Goal: Task Accomplishment & Management: Manage account settings

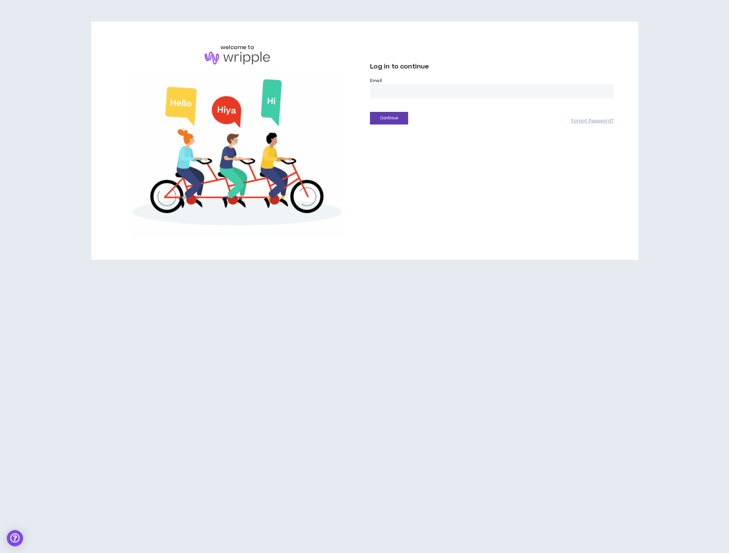
click at [408, 86] on input "email" at bounding box center [492, 91] width 244 height 15
click at [394, 92] on input "email" at bounding box center [492, 91] width 244 height 15
type input "**********"
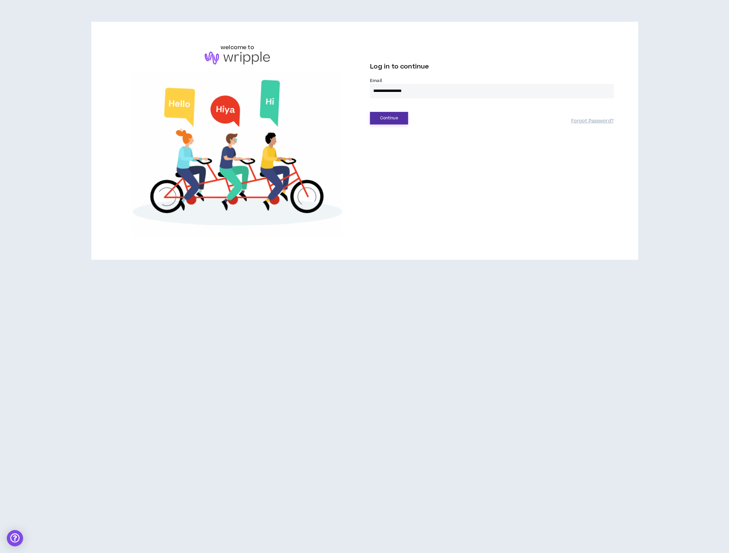
click at [388, 119] on button "Continue" at bounding box center [389, 118] width 38 height 13
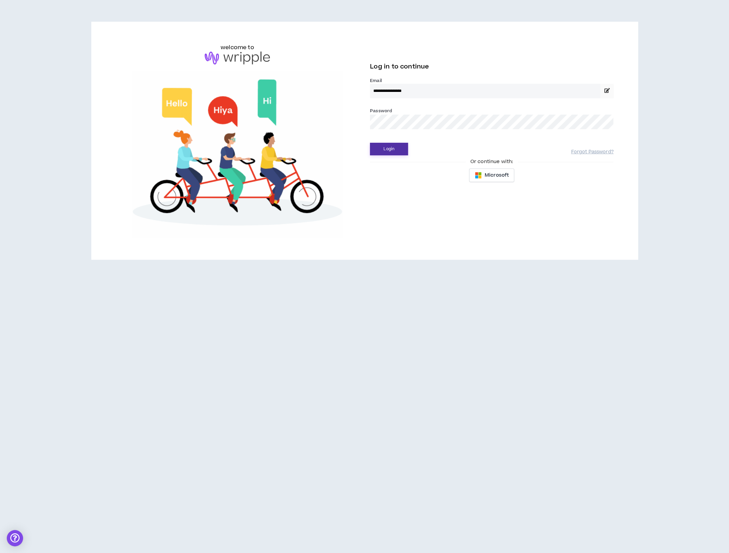
click at [395, 147] on button "Login" at bounding box center [389, 149] width 38 height 13
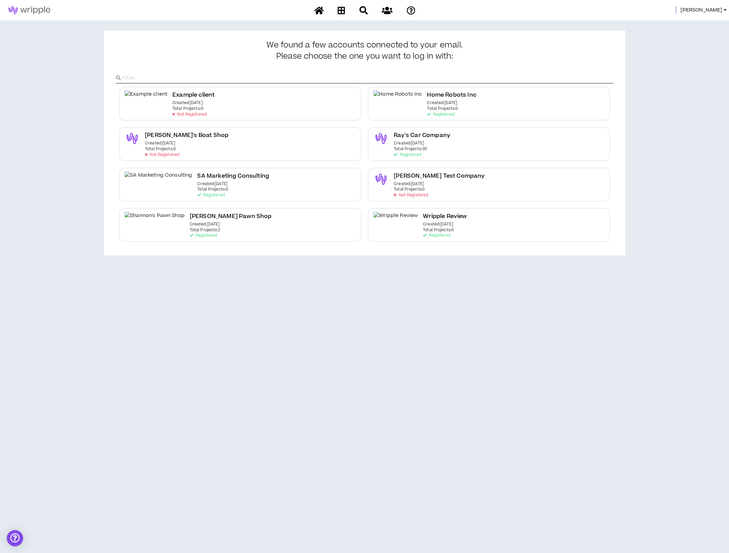
click at [717, 11] on span "[PERSON_NAME]" at bounding box center [701, 9] width 42 height 7
click at [712, 22] on link "System Admin Portal" at bounding box center [693, 23] width 61 height 10
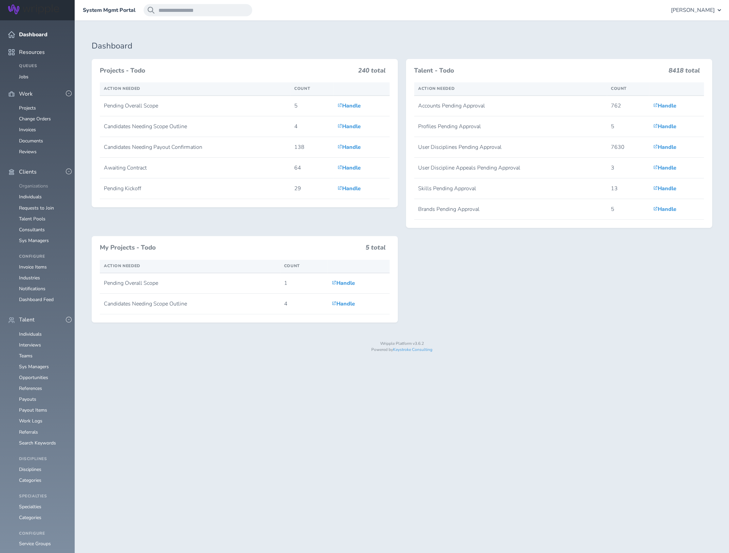
click at [33, 183] on link "Organizations" at bounding box center [33, 186] width 29 height 6
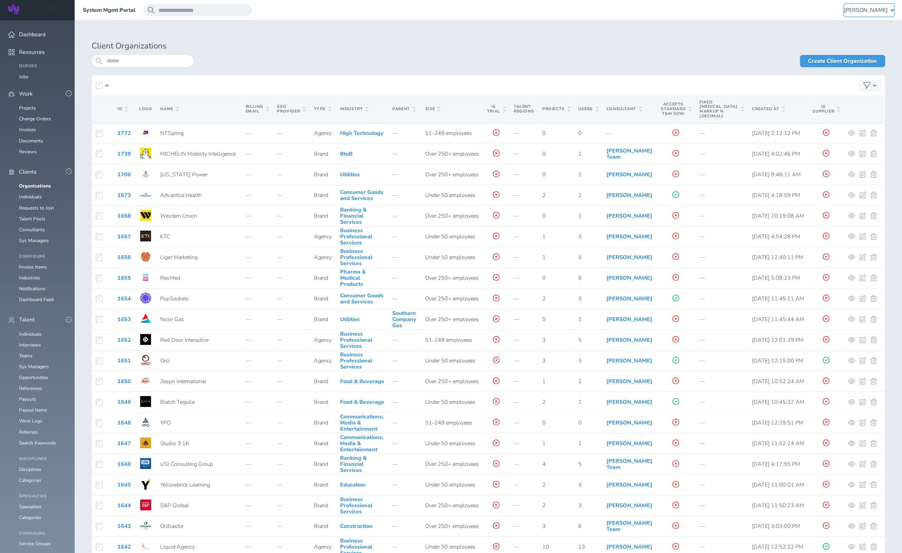
click at [728, 10] on span "Leigh Cook" at bounding box center [866, 10] width 44 height 6
click at [728, 112] on link "Notification Settings" at bounding box center [859, 118] width 67 height 14
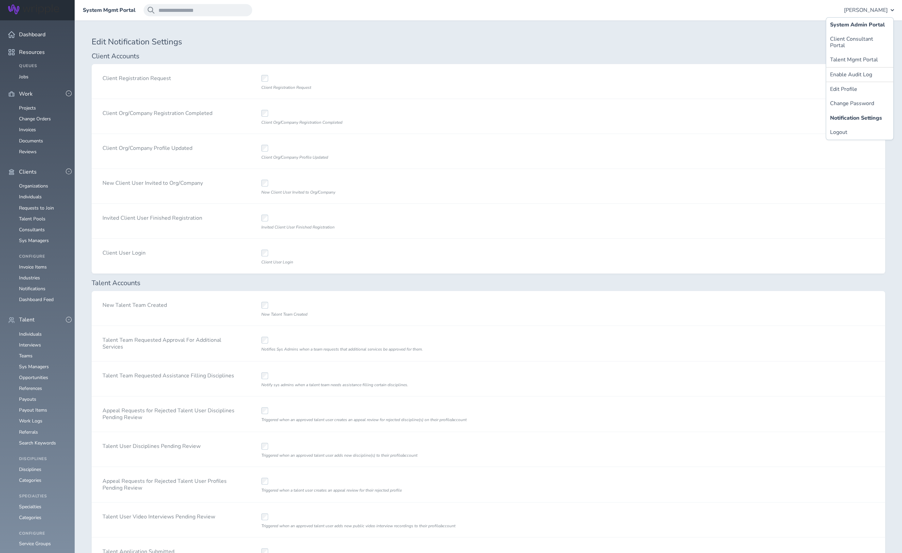
click at [531, 220] on div "Invited Client User Finished Registration" at bounding box center [448, 221] width 397 height 35
click at [465, 41] on h1 "Edit Notification Settings" at bounding box center [488, 41] width 793 height 9
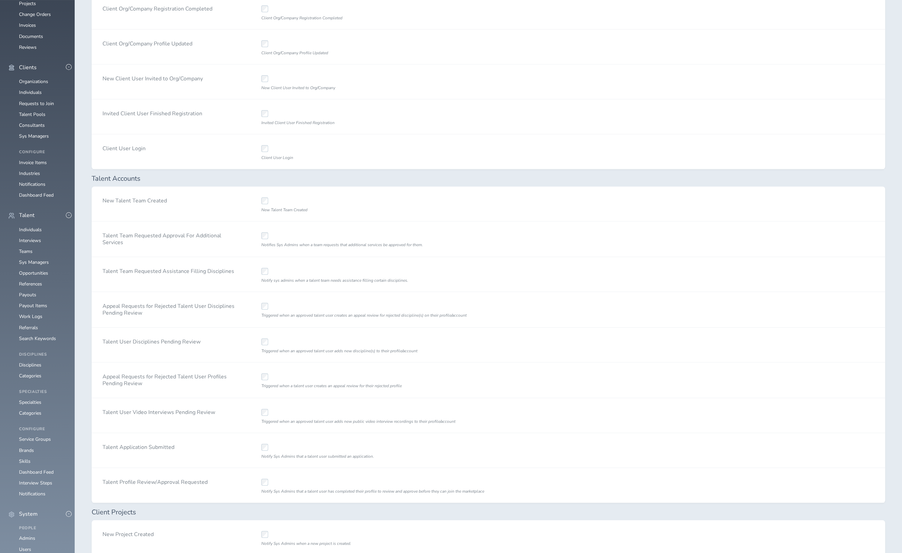
scroll to position [107, 0]
click at [369, 406] on div "Triggered when an approved talent user adds new public video interview recordin…" at bounding box center [448, 413] width 397 height 35
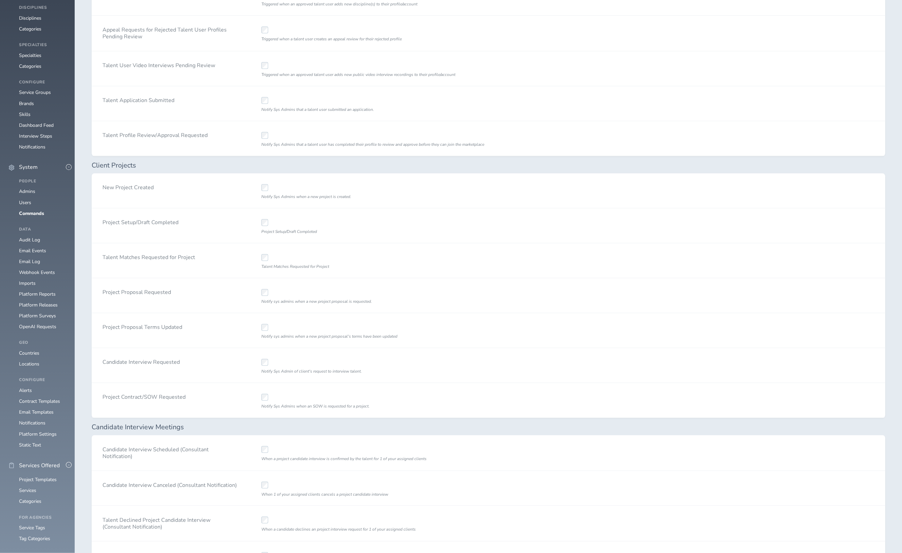
scroll to position [463, 0]
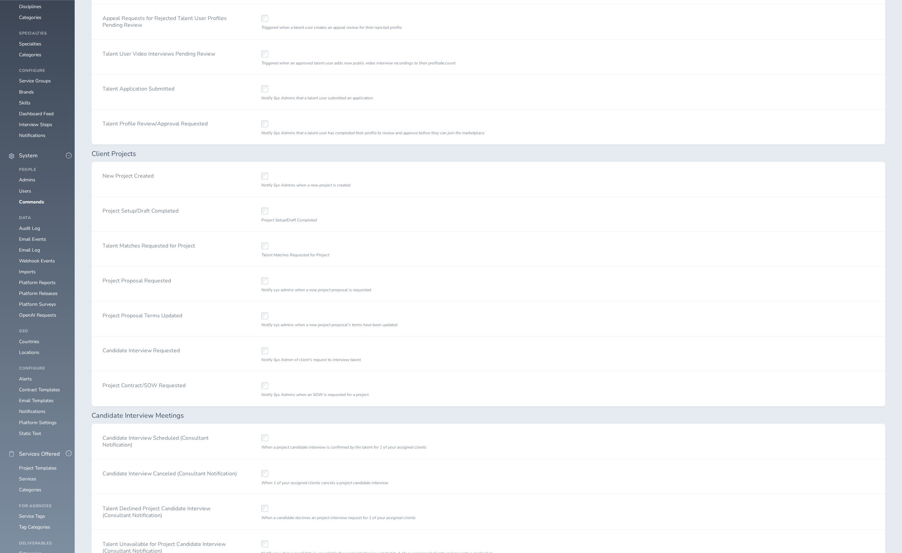
click at [368, 284] on div "Notify sys admins when a new project proposal is requested." at bounding box center [448, 284] width 397 height 35
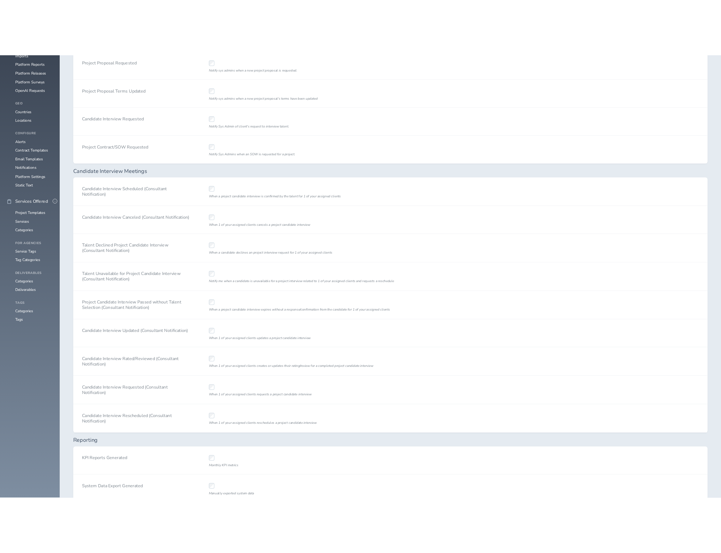
scroll to position [748, 0]
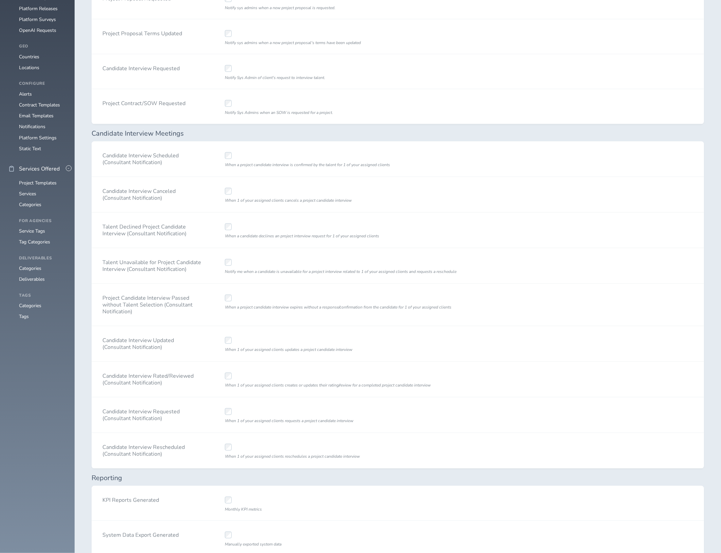
click at [312, 211] on div "When 1 of your assigned clients cancels a project candidate interview" at bounding box center [367, 194] width 306 height 35
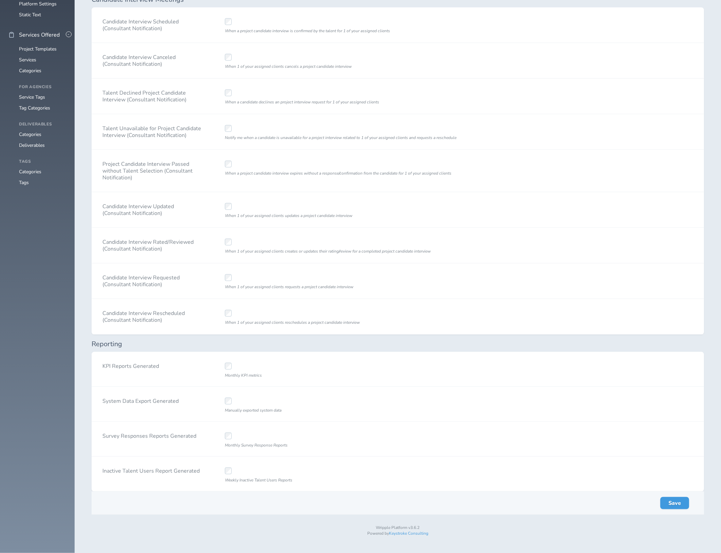
scroll to position [899, 0]
click at [674, 503] on button "Save" at bounding box center [674, 503] width 29 height 12
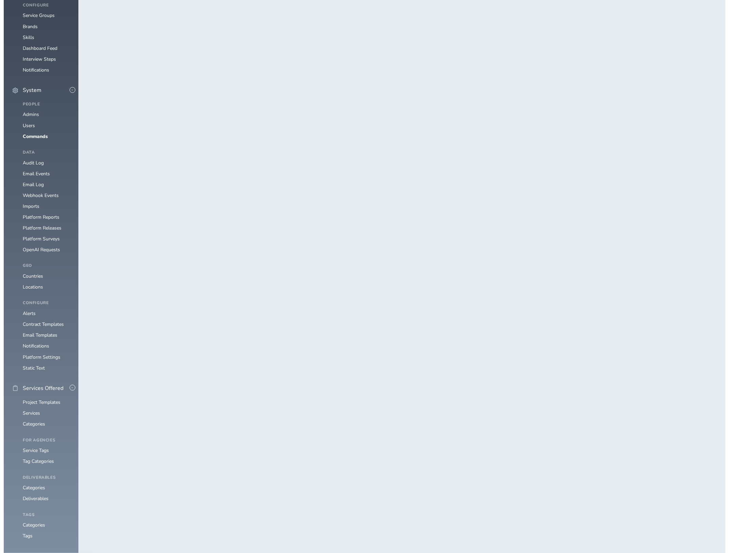
scroll to position [0, 0]
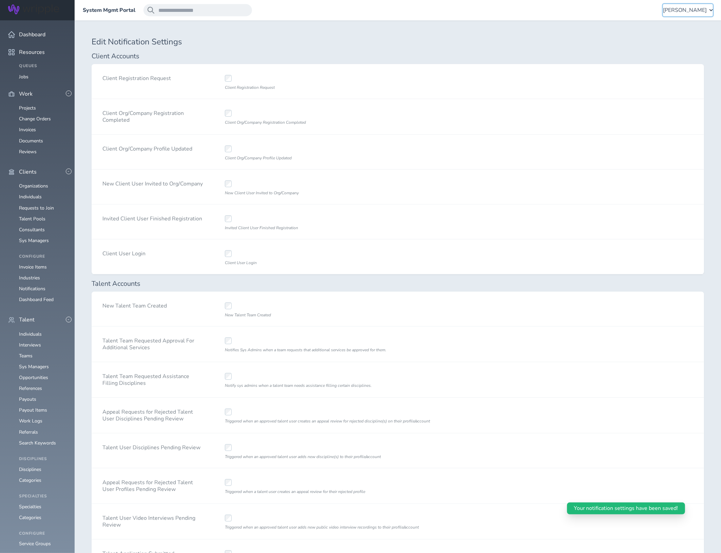
click at [703, 12] on span "Leigh Cook" at bounding box center [685, 10] width 44 height 6
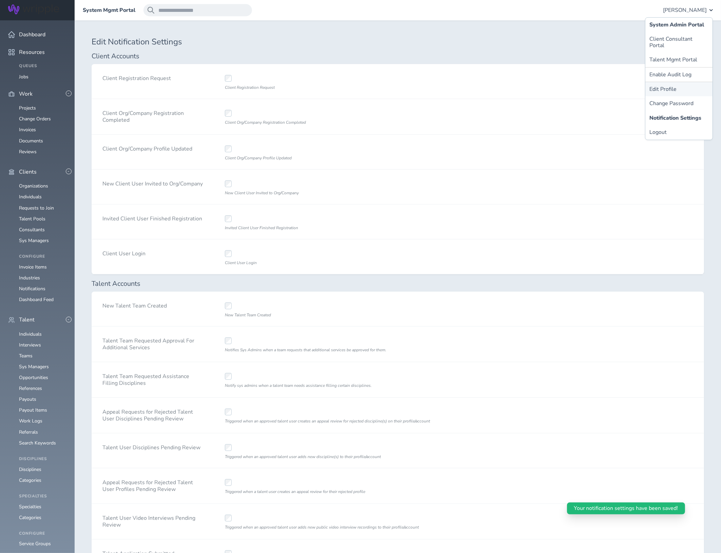
click at [675, 83] on link "Edit Profile" at bounding box center [679, 89] width 67 height 14
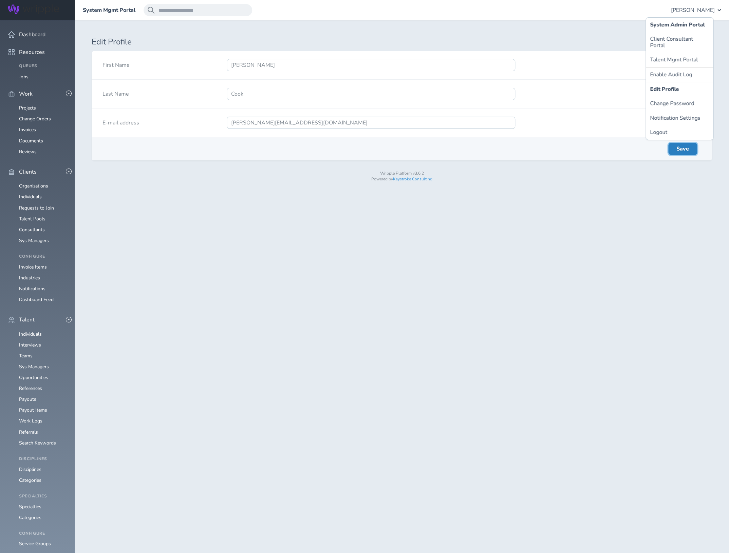
click at [685, 154] on button "Save" at bounding box center [682, 149] width 29 height 12
